Goal: Find specific page/section: Find specific page/section

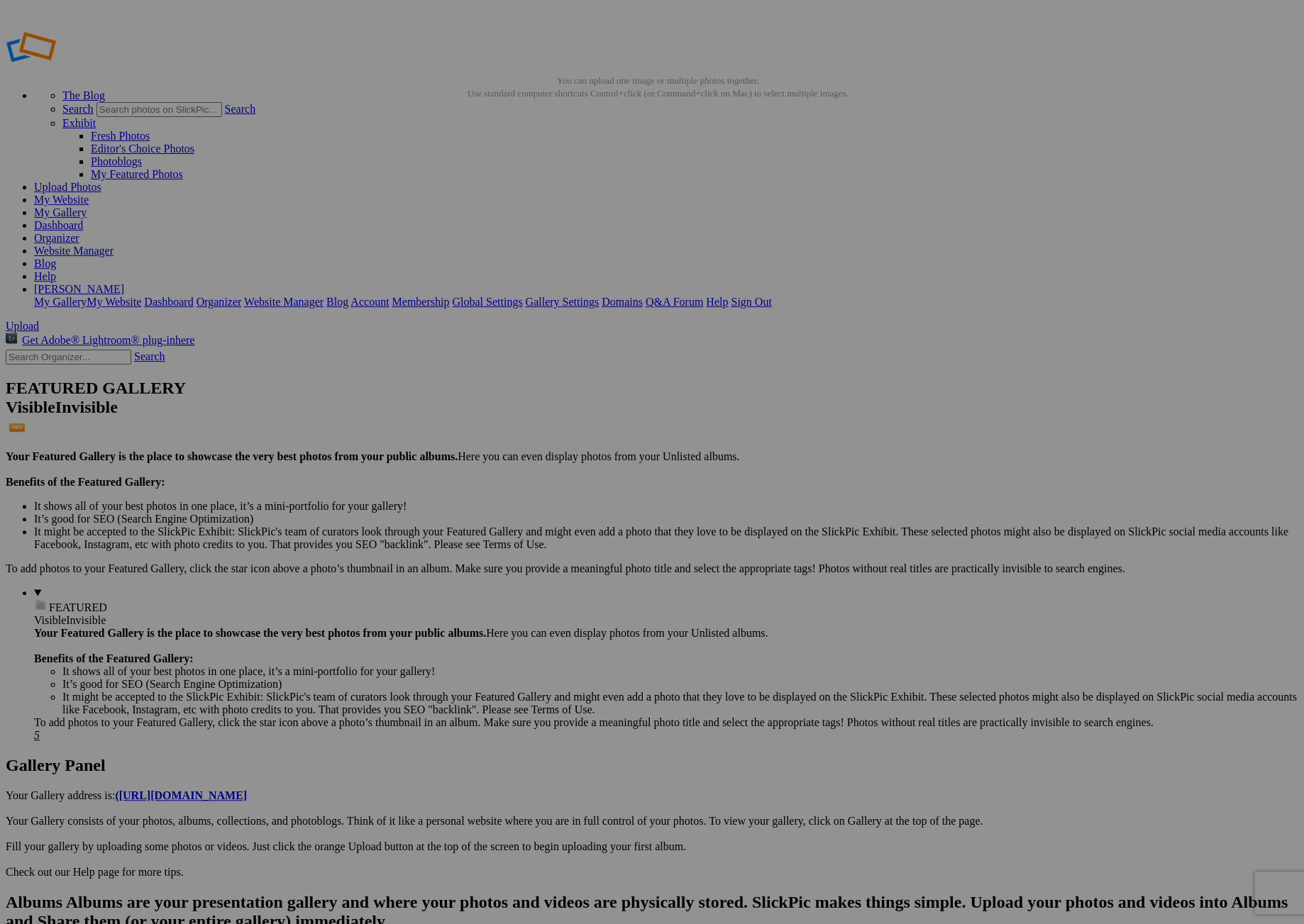
click at [56, 257] on link "Blog" at bounding box center [44, 263] width 22 height 12
